Goal: Transaction & Acquisition: Purchase product/service

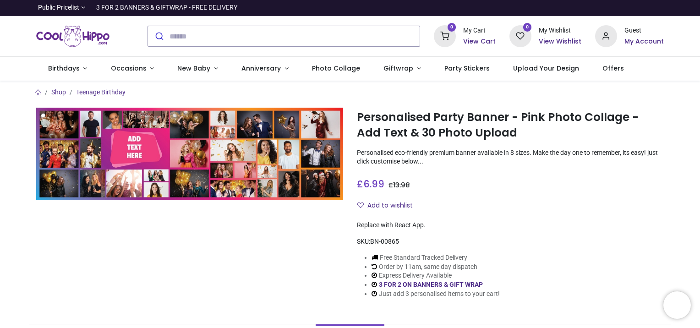
scroll to position [70, 0]
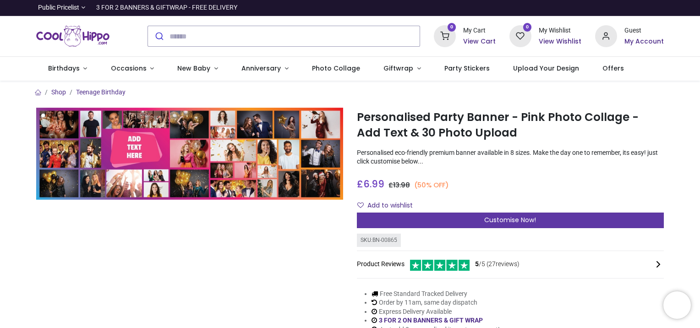
click at [535, 218] on span "Customise Now!" at bounding box center [510, 219] width 52 height 9
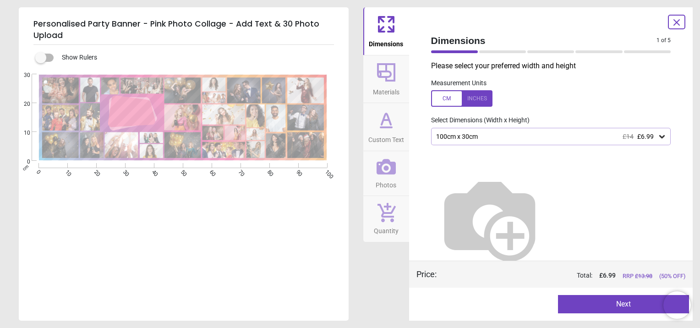
click at [605, 302] on button "Next" at bounding box center [623, 304] width 131 height 18
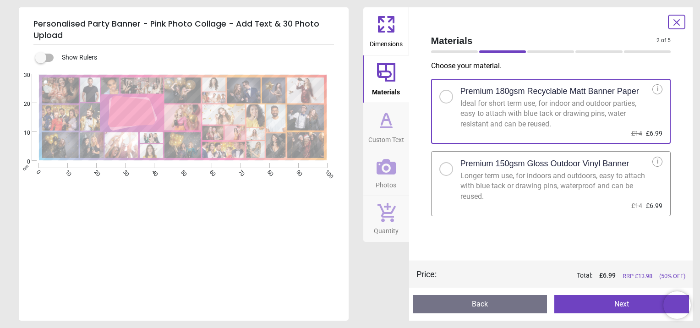
click at [614, 307] on button "Next" at bounding box center [621, 304] width 135 height 18
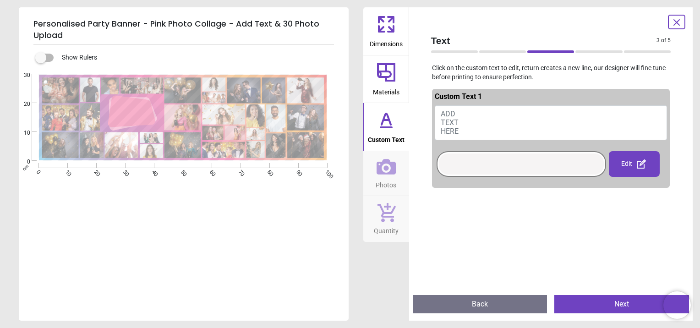
click at [485, 120] on button "ADD TEXT HERE" at bounding box center [550, 122] width 233 height 35
click at [453, 167] on div at bounding box center [521, 163] width 165 height 21
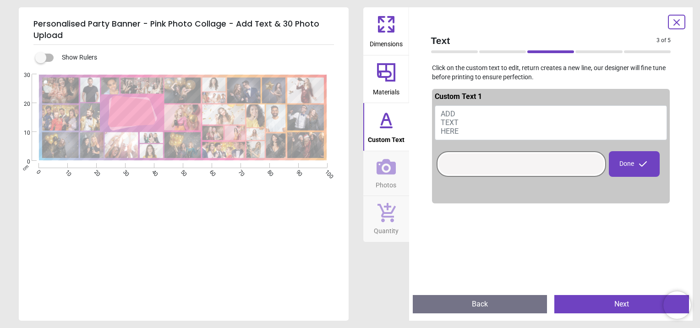
click at [467, 153] on div at bounding box center [521, 163] width 165 height 21
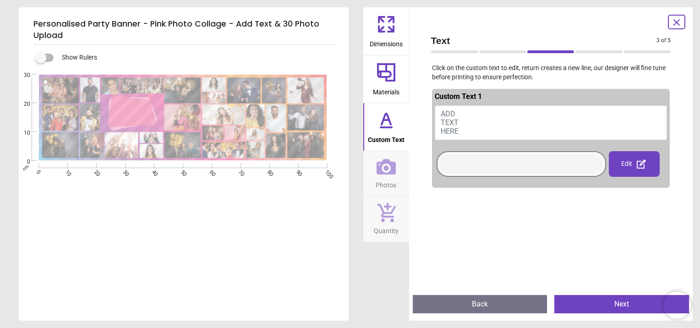
drag, startPoint x: 449, startPoint y: 117, endPoint x: 451, endPoint y: 126, distance: 8.9
click at [451, 126] on span "ADD TEXT HERE" at bounding box center [449, 122] width 18 height 26
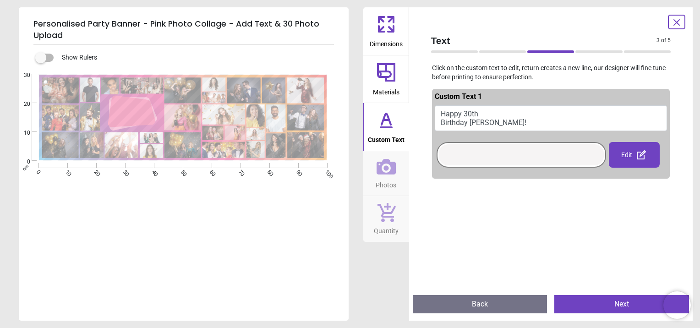
type textarea "**********"
click at [630, 305] on button "Next" at bounding box center [621, 304] width 135 height 18
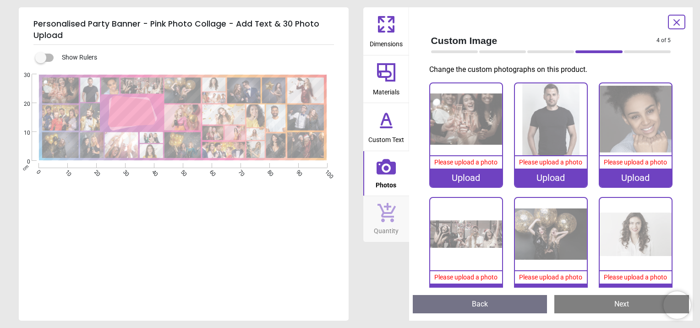
click at [482, 168] on div "Upload" at bounding box center [466, 177] width 72 height 18
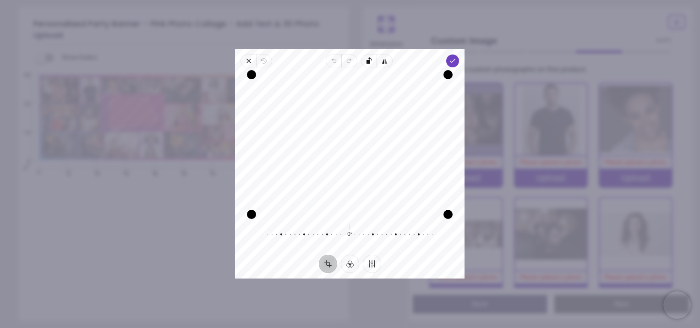
drag, startPoint x: 374, startPoint y: 107, endPoint x: 374, endPoint y: 161, distance: 53.6
click at [374, 161] on div "Recenter" at bounding box center [349, 145] width 215 height 140
click at [454, 62] on icon "button" at bounding box center [452, 60] width 7 height 7
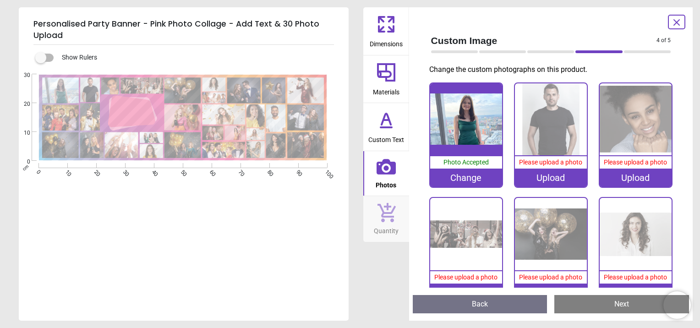
click at [569, 179] on div "Upload" at bounding box center [551, 177] width 72 height 18
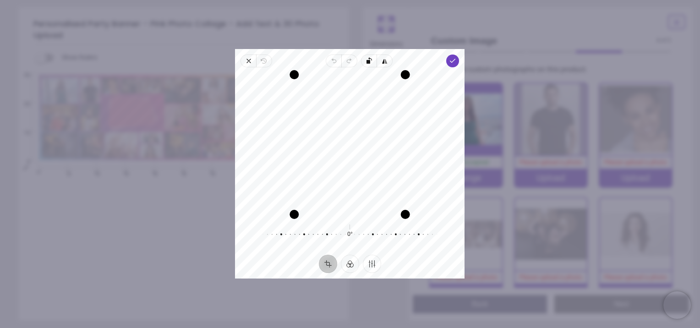
drag, startPoint x: 365, startPoint y: 155, endPoint x: 365, endPoint y: 137, distance: 17.4
click at [365, 137] on div "Recenter" at bounding box center [349, 145] width 215 height 140
click at [454, 60] on icon "button" at bounding box center [452, 60] width 7 height 7
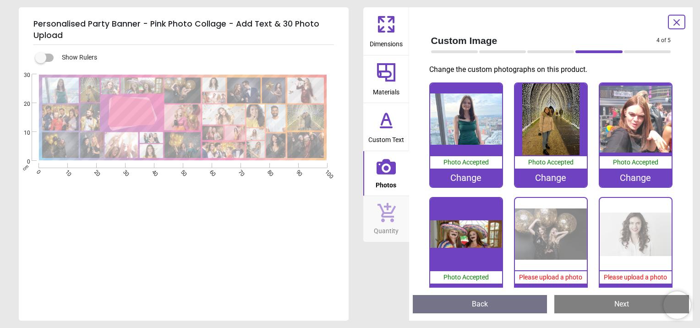
scroll to position [480, 0]
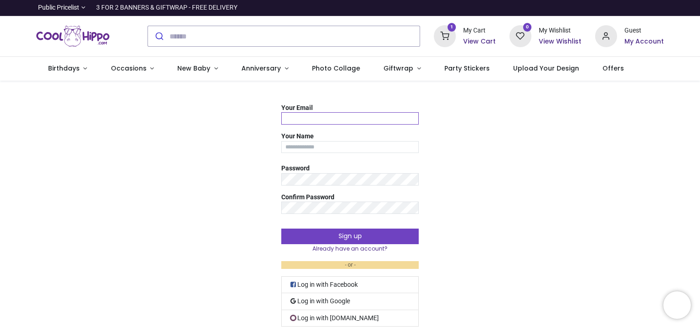
click at [384, 117] on input "Your Email" at bounding box center [349, 118] width 137 height 12
type input "**********"
click at [365, 147] on input "Your Name" at bounding box center [349, 147] width 137 height 12
type input "****"
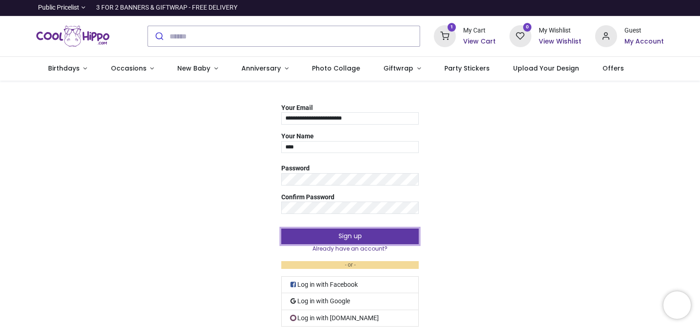
click at [372, 234] on button "Sign up" at bounding box center [349, 236] width 137 height 16
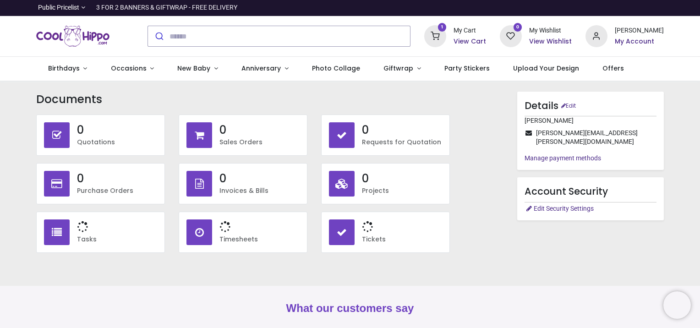
type input "**********"
click at [130, 66] on span "Occasions" at bounding box center [129, 68] width 36 height 9
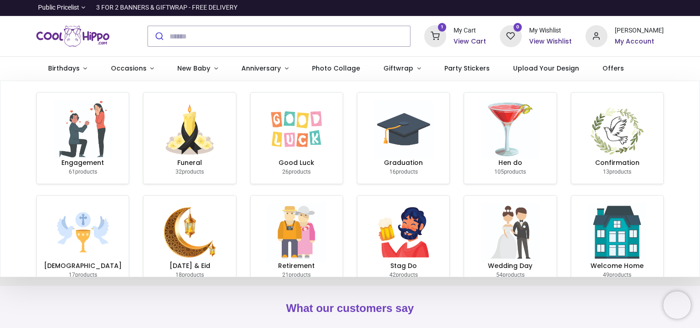
click at [486, 43] on h6 "View Cart" at bounding box center [469, 41] width 33 height 9
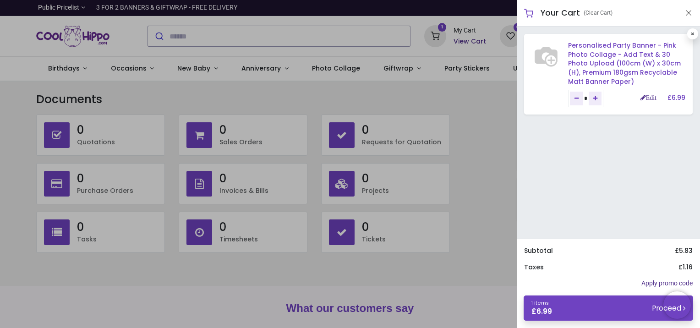
click at [609, 59] on link "Personalised Party Banner - Pink Photo Collage - Add Text & 30 Photo Upload (10…" at bounding box center [624, 63] width 113 height 45
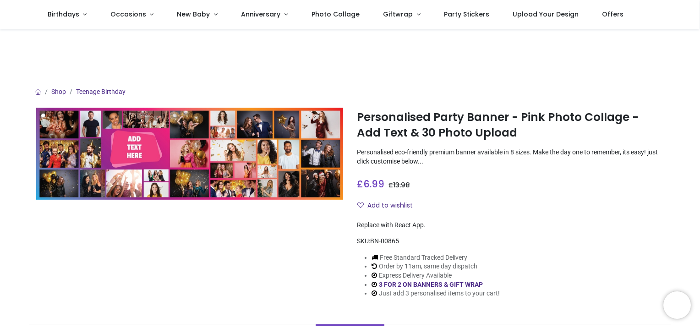
type input "**********"
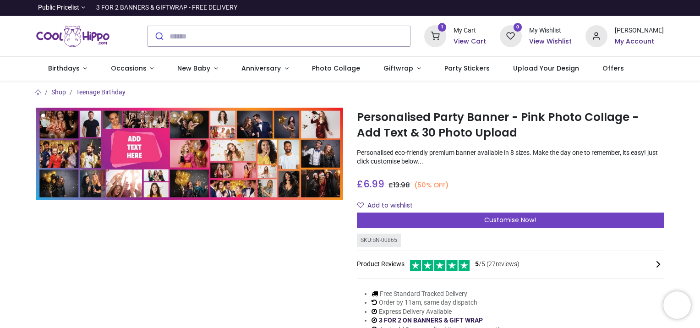
click at [459, 321] on link "3 FOR 2 ON BANNERS & GIFT WRAP" at bounding box center [431, 319] width 104 height 7
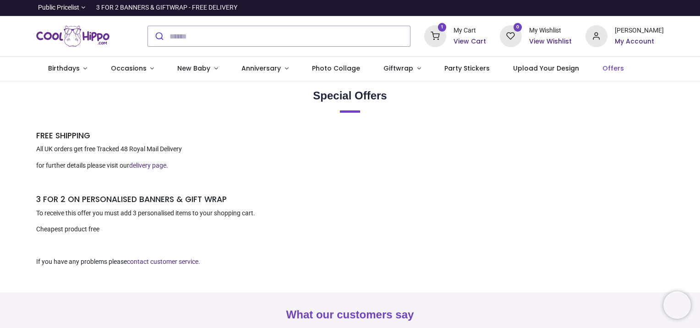
type input "**********"
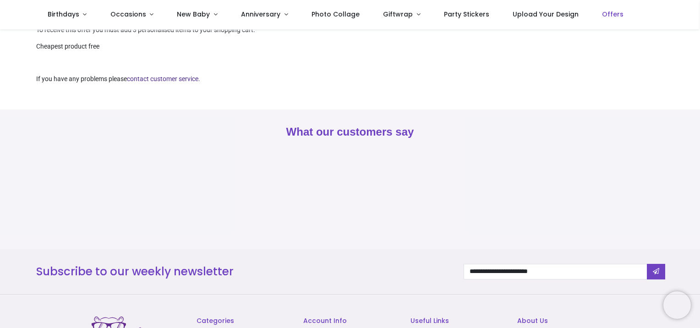
scroll to position [284, 0]
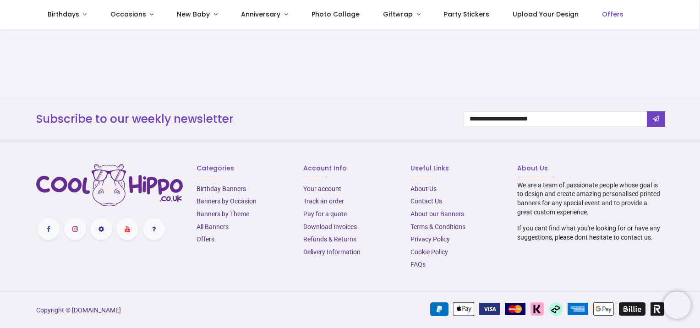
click at [234, 185] on link "Birthday Banners" at bounding box center [220, 188] width 49 height 7
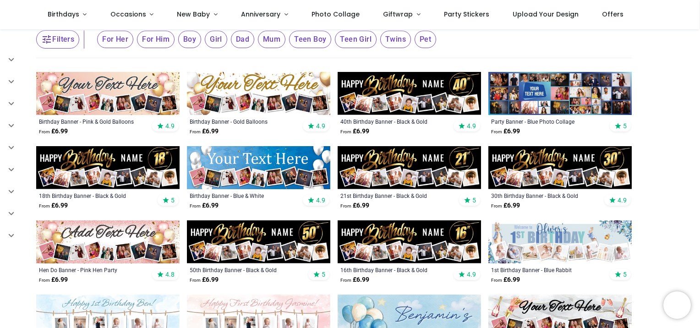
type input "**********"
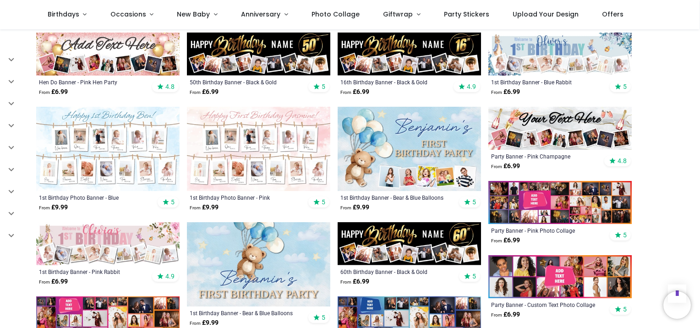
scroll to position [425, 0]
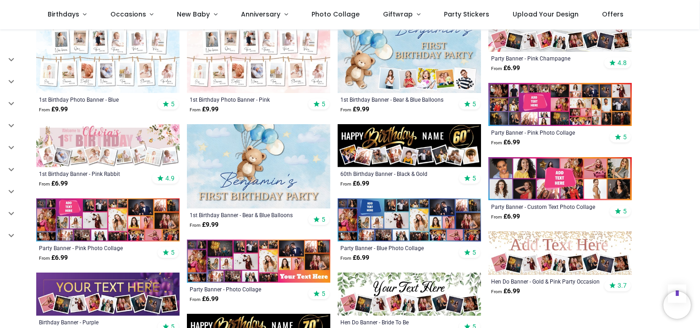
click at [62, 218] on img at bounding box center [107, 219] width 143 height 43
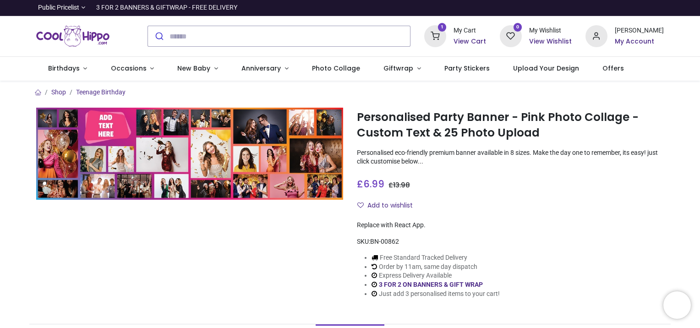
type input "**********"
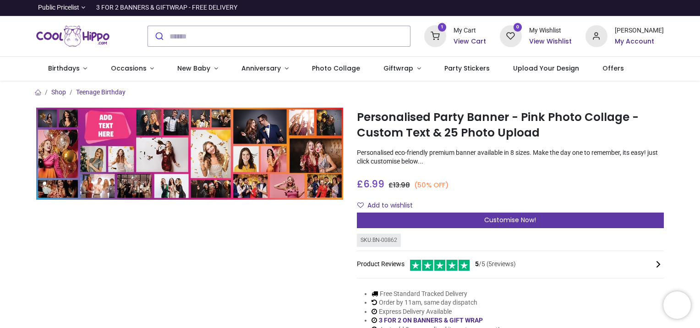
click at [464, 218] on div "Customise Now!" at bounding box center [510, 220] width 307 height 16
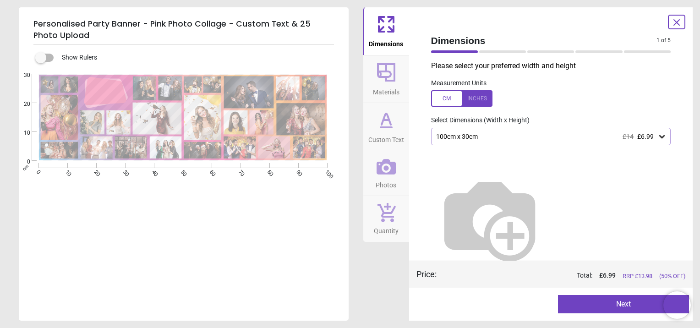
click at [599, 302] on button "Next" at bounding box center [623, 304] width 131 height 18
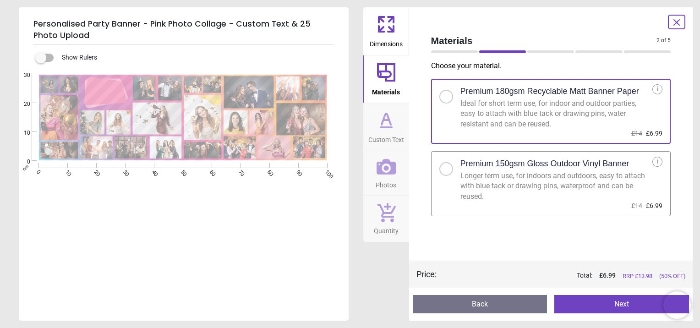
click at [615, 300] on button "Next" at bounding box center [621, 304] width 135 height 18
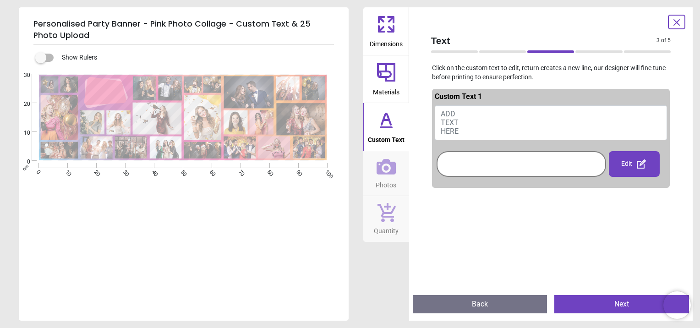
click at [523, 168] on div at bounding box center [521, 163] width 165 height 21
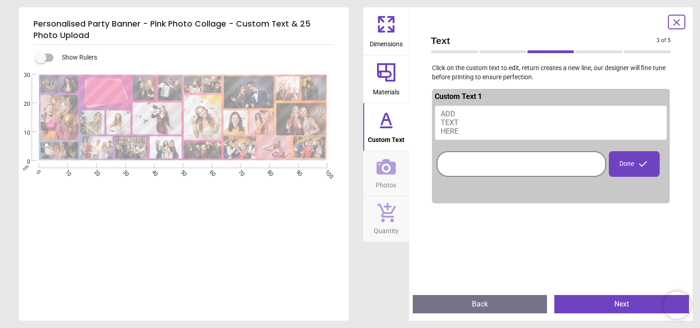
click at [481, 166] on div at bounding box center [521, 163] width 165 height 21
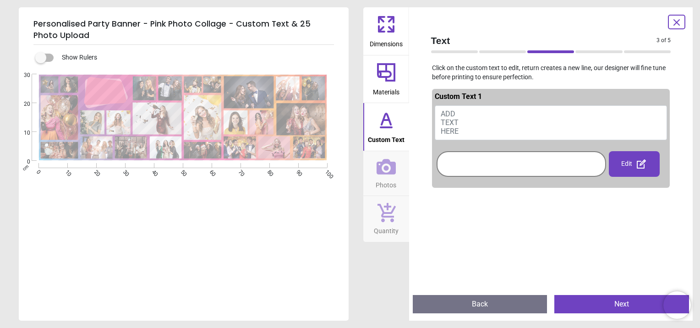
click at [458, 108] on button "ADD TEXT HERE" at bounding box center [550, 122] width 233 height 35
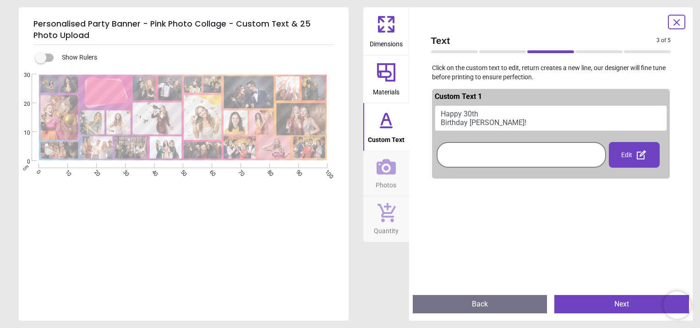
drag, startPoint x: 505, startPoint y: 128, endPoint x: 377, endPoint y: 103, distance: 129.6
click at [377, 103] on div "Dimensions Materials Custom Text Photos Quantity Text 3 of 5 3 of 6 Click on th…" at bounding box center [528, 163] width 330 height 313
click at [449, 114] on button "Happy 30th Birthday Lucy!" at bounding box center [550, 118] width 233 height 26
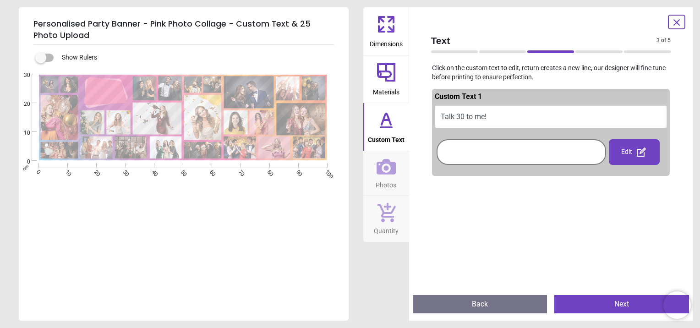
type textarea "**********"
click at [613, 303] on button "Next" at bounding box center [621, 304] width 135 height 18
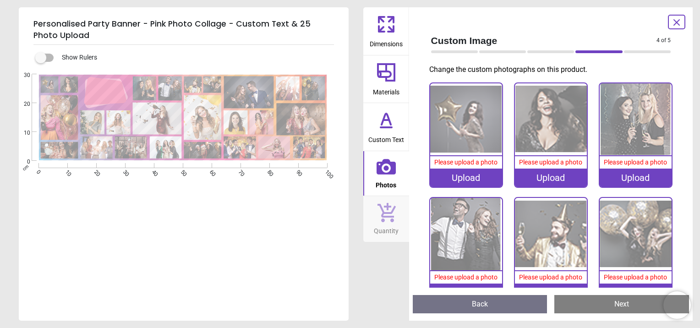
click at [485, 175] on div "Upload" at bounding box center [466, 177] width 72 height 18
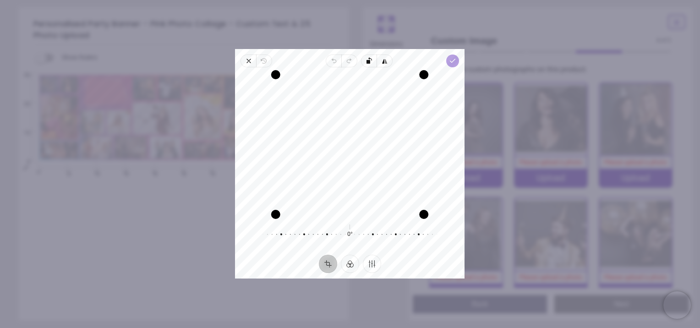
click at [453, 58] on icon "button" at bounding box center [452, 60] width 7 height 7
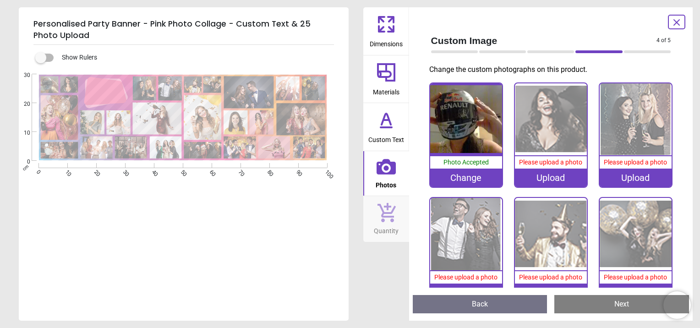
click at [551, 183] on div "Upload" at bounding box center [551, 177] width 72 height 18
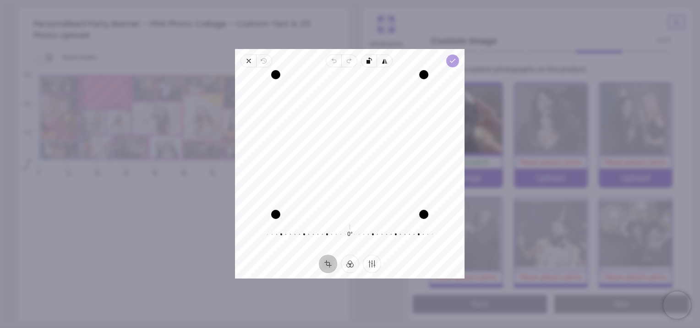
click at [449, 56] on span "Done" at bounding box center [452, 60] width 13 height 13
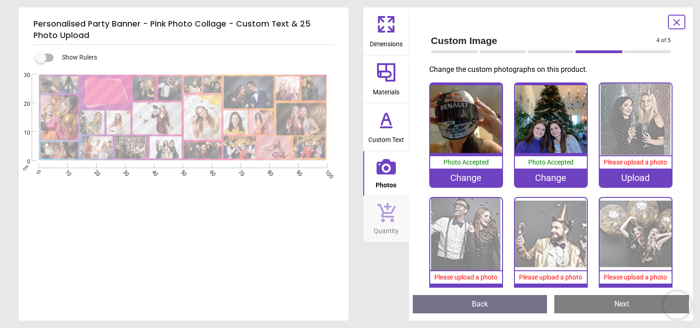
click at [648, 174] on div "Upload" at bounding box center [635, 177] width 72 height 18
